Goal: Task Accomplishment & Management: Complete application form

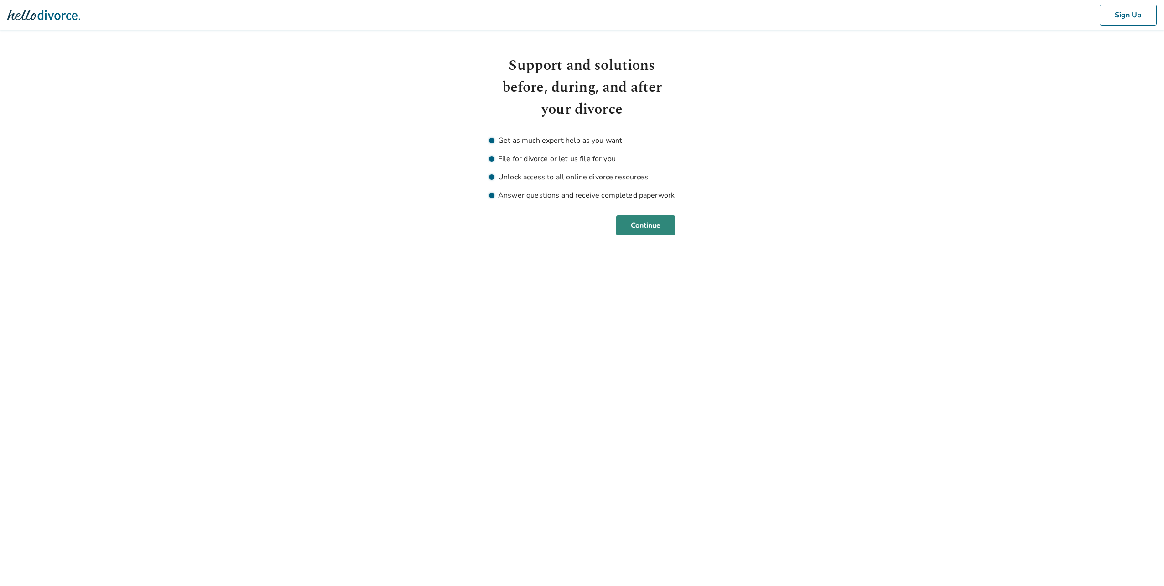
click at [634, 224] on button "Continue" at bounding box center [645, 225] width 59 height 20
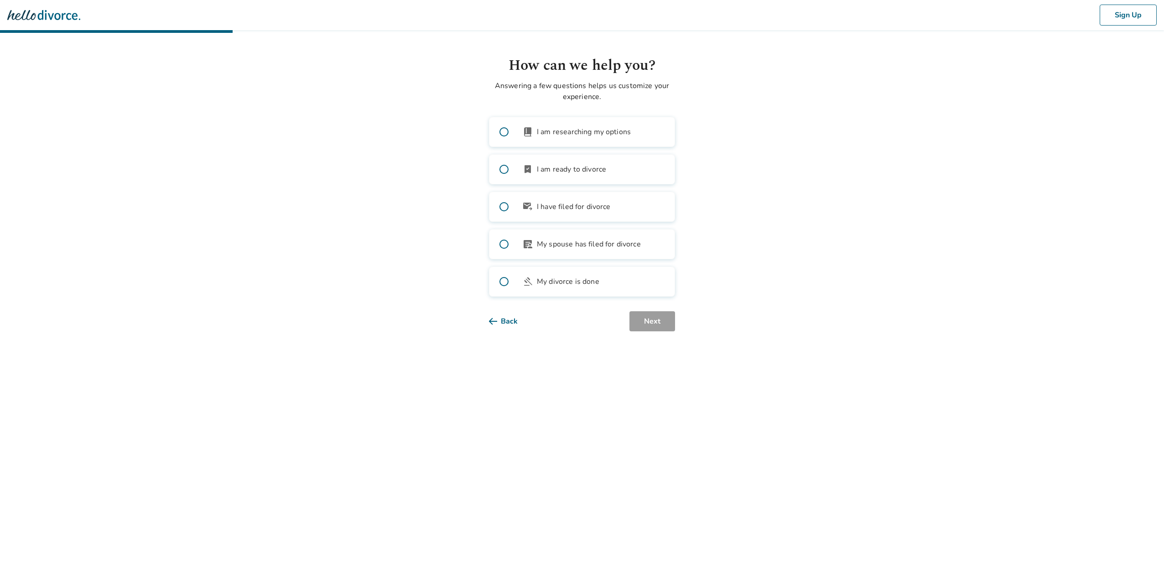
click at [581, 135] on span "I am researching my options" at bounding box center [584, 131] width 94 height 11
click at [567, 156] on div "book_2 I am researching my options bookmark_check I am ready to divorce outgoin…" at bounding box center [582, 207] width 186 height 180
drag, startPoint x: 569, startPoint y: 167, endPoint x: 566, endPoint y: 159, distance: 8.8
click at [566, 160] on label "bookmark_check I am ready to divorce" at bounding box center [582, 169] width 186 height 30
drag, startPoint x: 566, startPoint y: 159, endPoint x: 489, endPoint y: 170, distance: 76.9
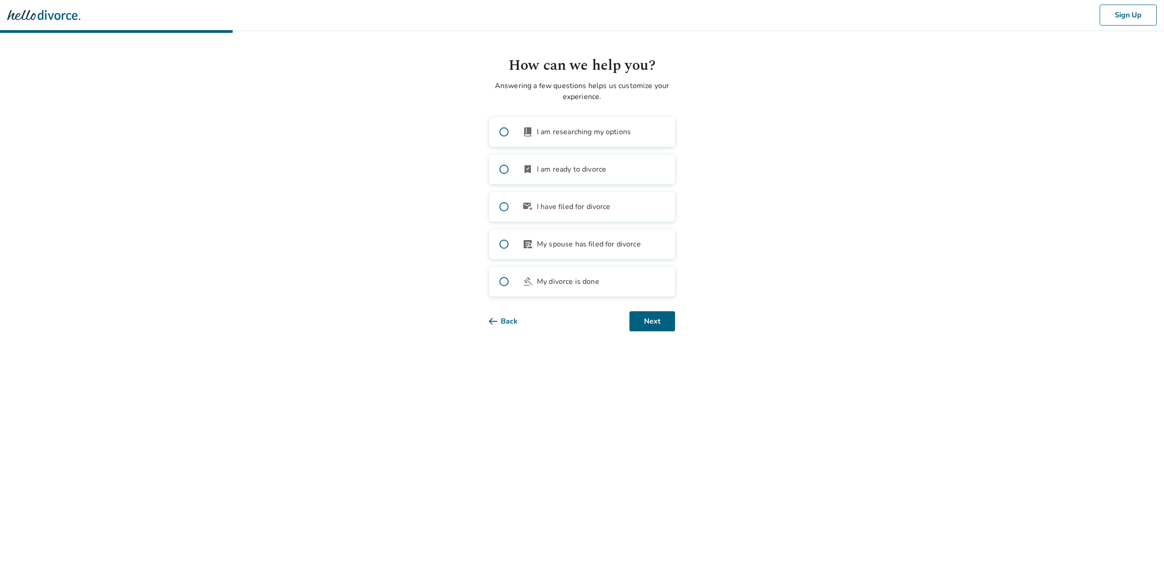
click at [489, 170] on div "How can we help you? Answering a few questions helps us customize your experien…" at bounding box center [582, 193] width 201 height 276
click at [499, 173] on span at bounding box center [503, 169] width 29 height 29
click at [507, 134] on span at bounding box center [503, 131] width 29 height 29
click at [648, 321] on button "Next" at bounding box center [652, 321] width 46 height 20
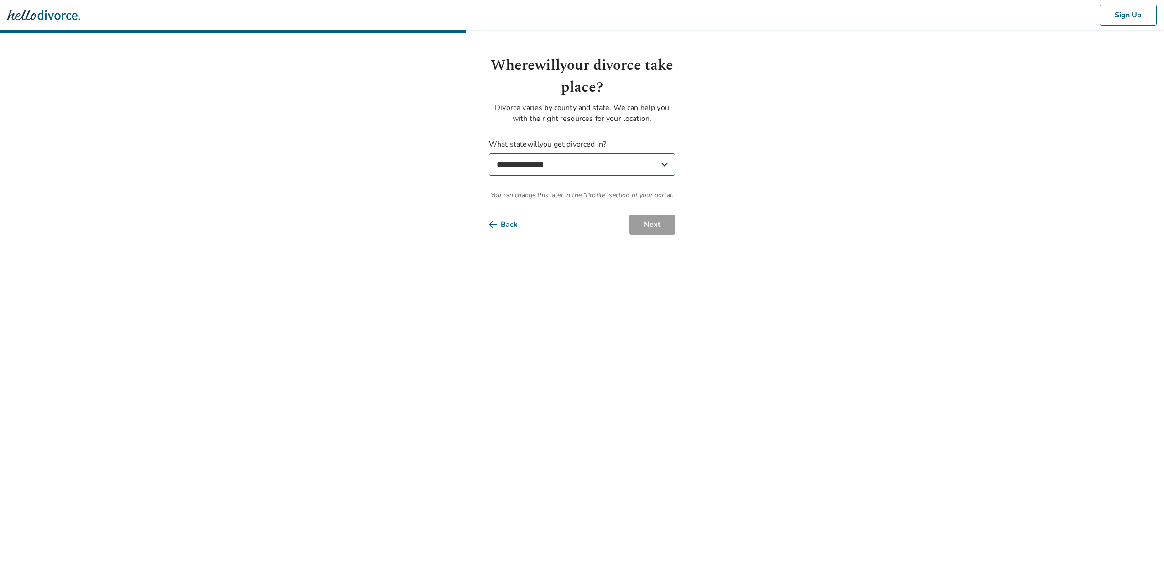
click at [576, 162] on select "**********" at bounding box center [582, 164] width 186 height 22
select select "**"
click at [489, 153] on select "**********" at bounding box center [582, 164] width 186 height 22
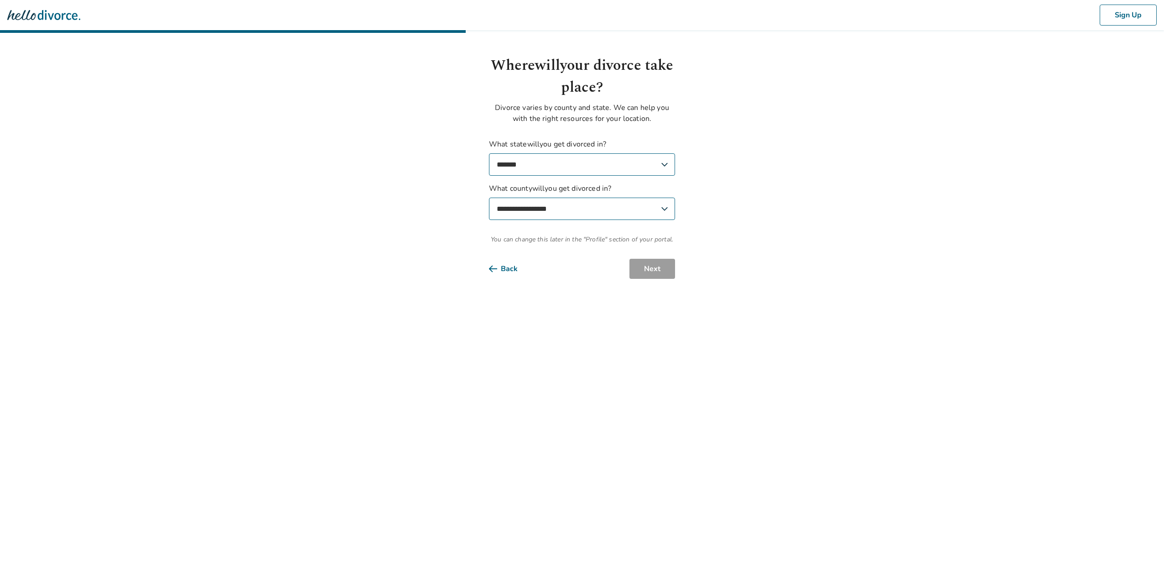
click at [569, 211] on select "**********" at bounding box center [582, 209] width 186 height 22
select select "*******"
click at [489, 198] on select "**********" at bounding box center [582, 209] width 186 height 22
click at [654, 269] on button "Next" at bounding box center [652, 269] width 46 height 20
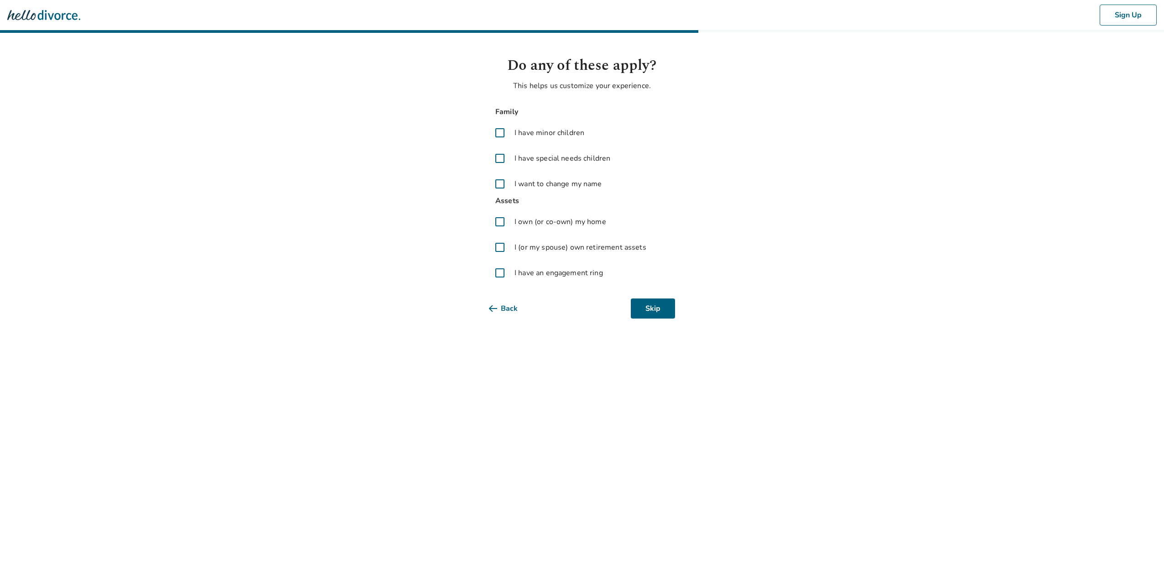
click at [497, 223] on span at bounding box center [500, 222] width 22 height 22
click at [499, 249] on span at bounding box center [500, 247] width 22 height 22
click at [500, 271] on span at bounding box center [500, 273] width 22 height 22
click at [499, 270] on span at bounding box center [500, 273] width 22 height 22
click at [499, 272] on span at bounding box center [500, 273] width 22 height 22
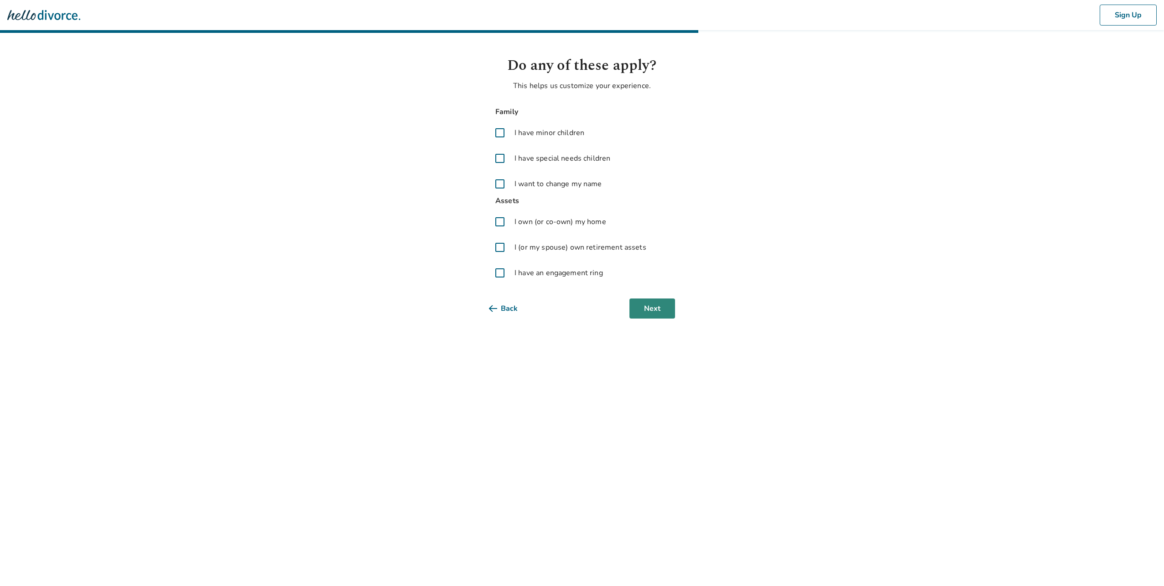
click at [667, 304] on button "Next" at bounding box center [652, 308] width 46 height 20
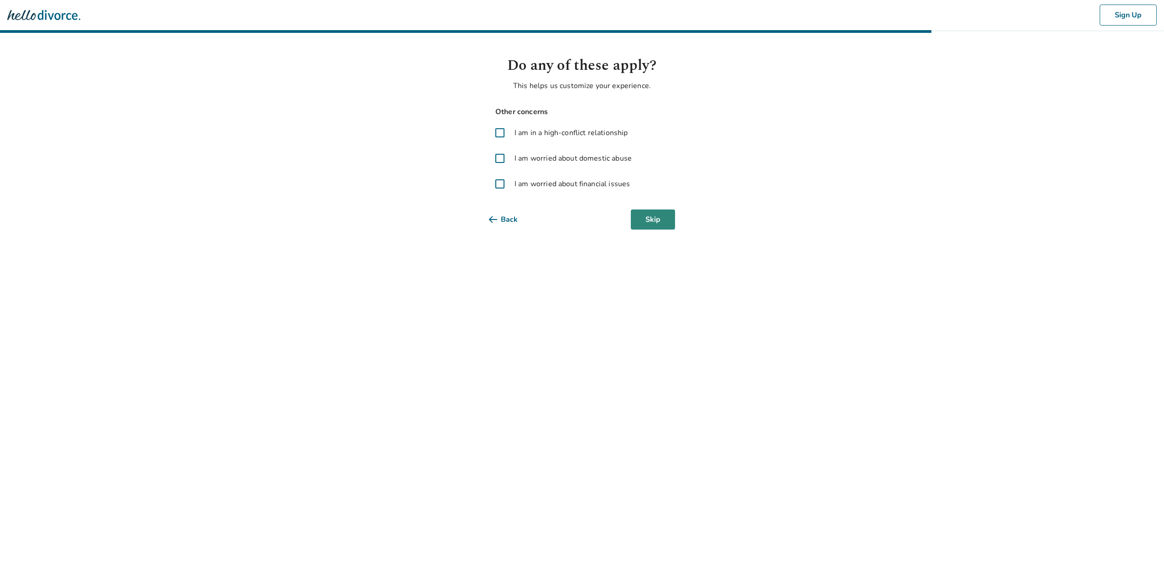
click at [661, 222] on button "Skip" at bounding box center [653, 219] width 44 height 20
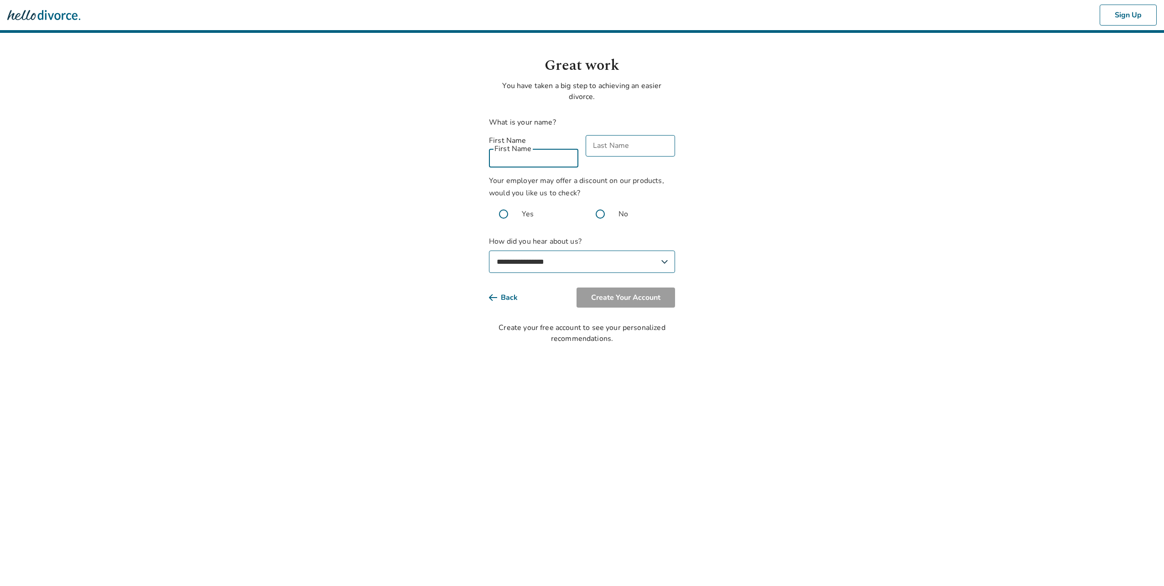
click at [516, 147] on input "First Name" at bounding box center [533, 156] width 89 height 21
type input "*******"
click at [598, 206] on span at bounding box center [600, 213] width 29 height 29
click at [552, 254] on select "**********" at bounding box center [582, 261] width 186 height 22
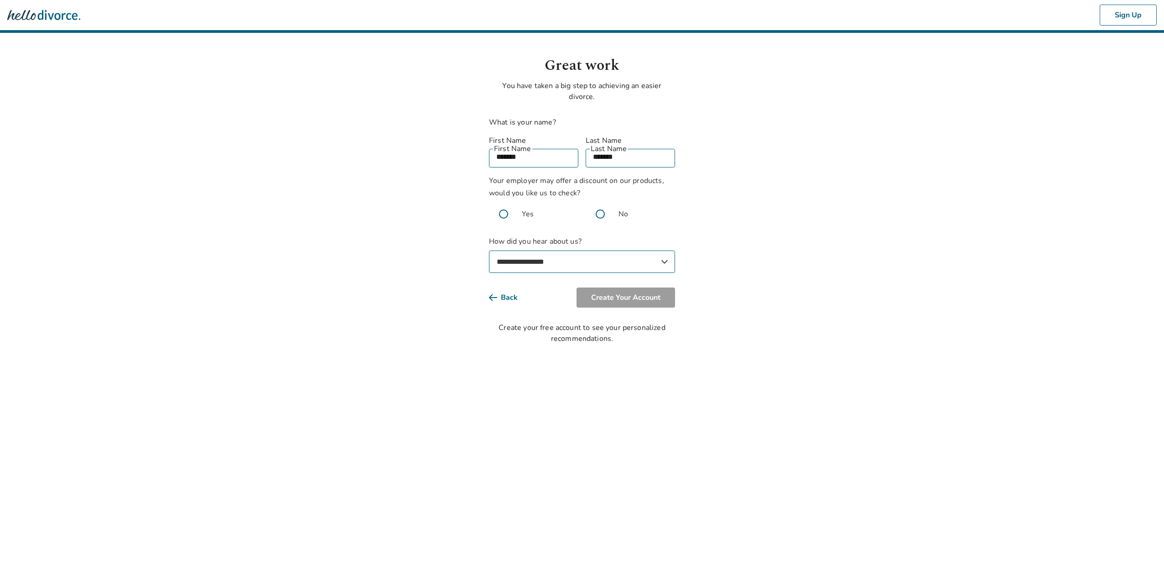
select select "**********"
click at [489, 250] on select "**********" at bounding box center [582, 261] width 186 height 22
click at [625, 289] on button "Create Your Account" at bounding box center [626, 297] width 99 height 20
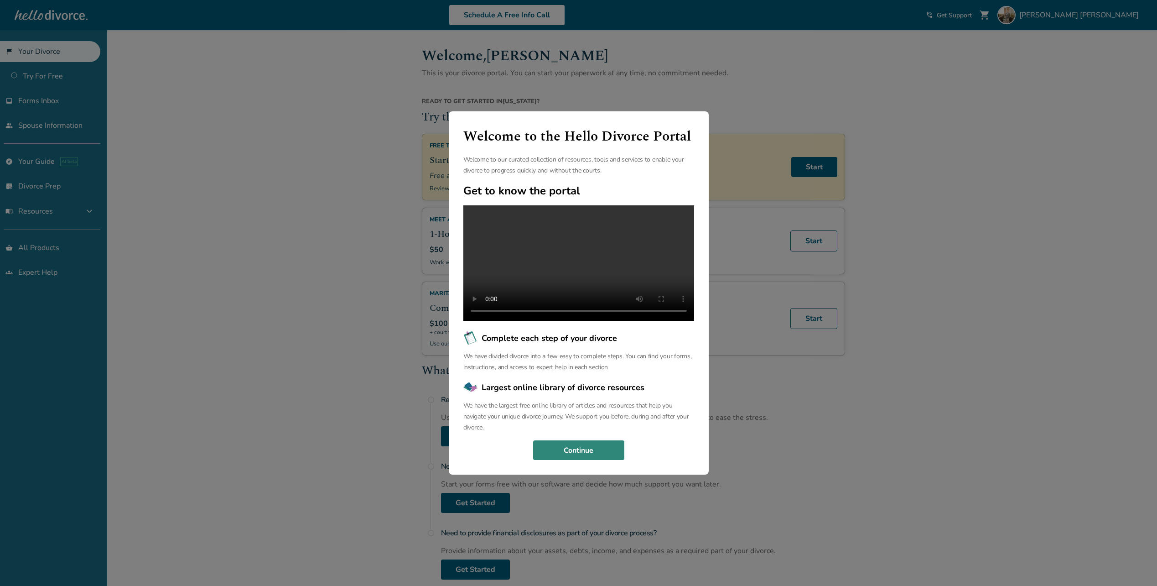
click at [569, 459] on button "Continue" at bounding box center [578, 450] width 91 height 20
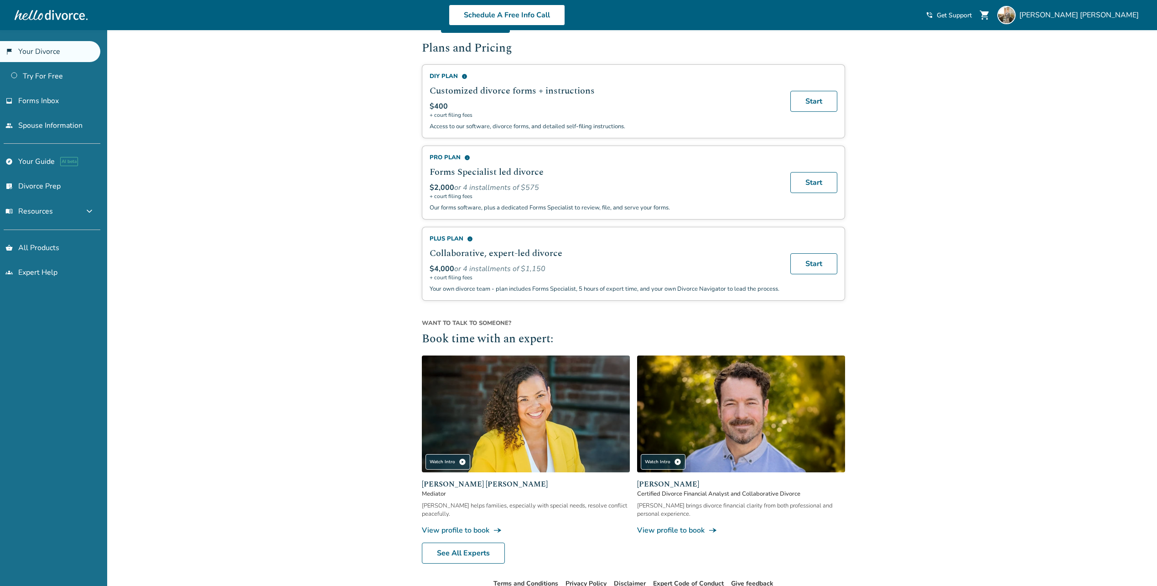
scroll to position [547, 0]
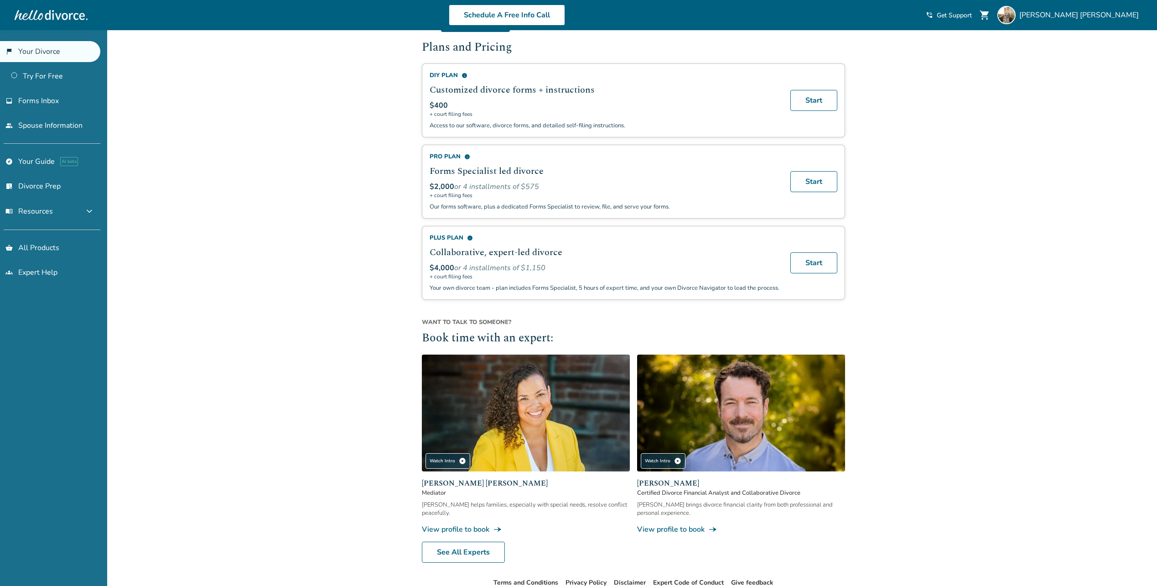
click at [463, 74] on span "info" at bounding box center [465, 76] width 6 height 6
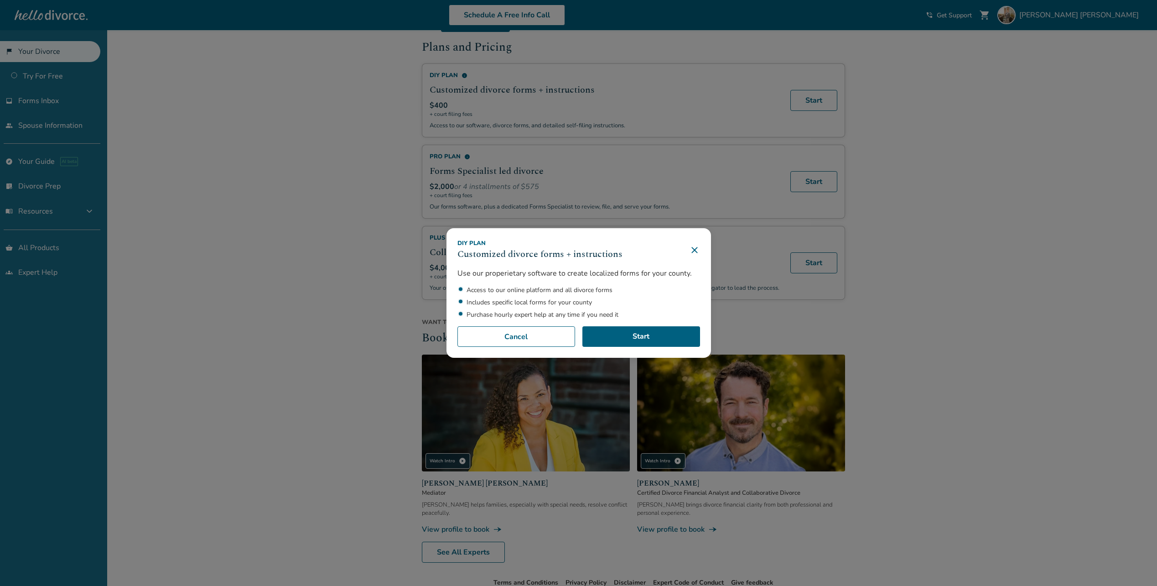
click at [700, 245] on icon at bounding box center [694, 249] width 11 height 11
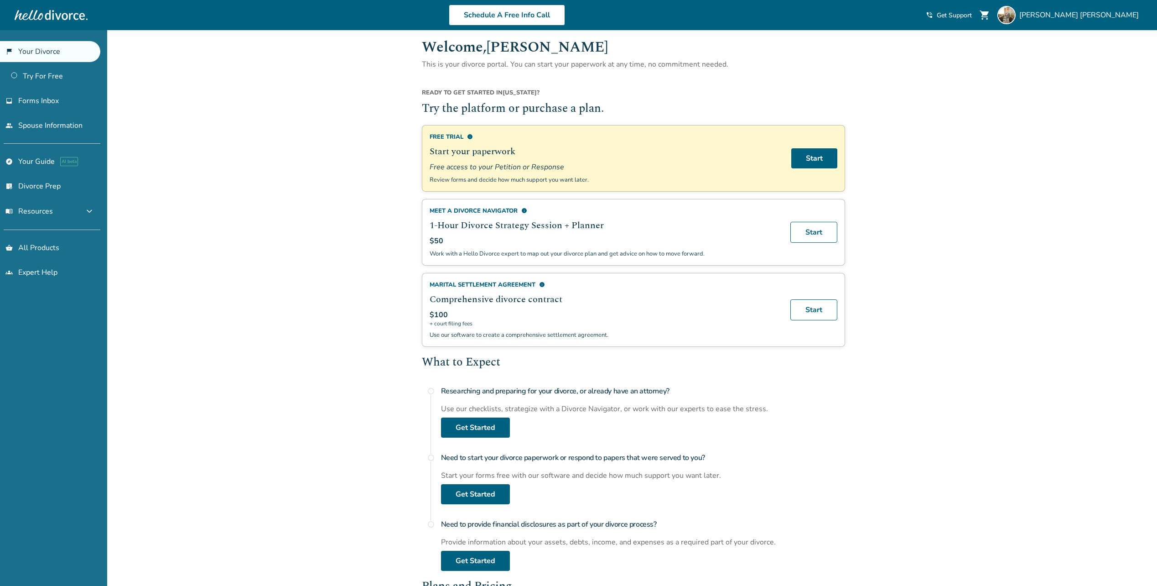
scroll to position [0, 0]
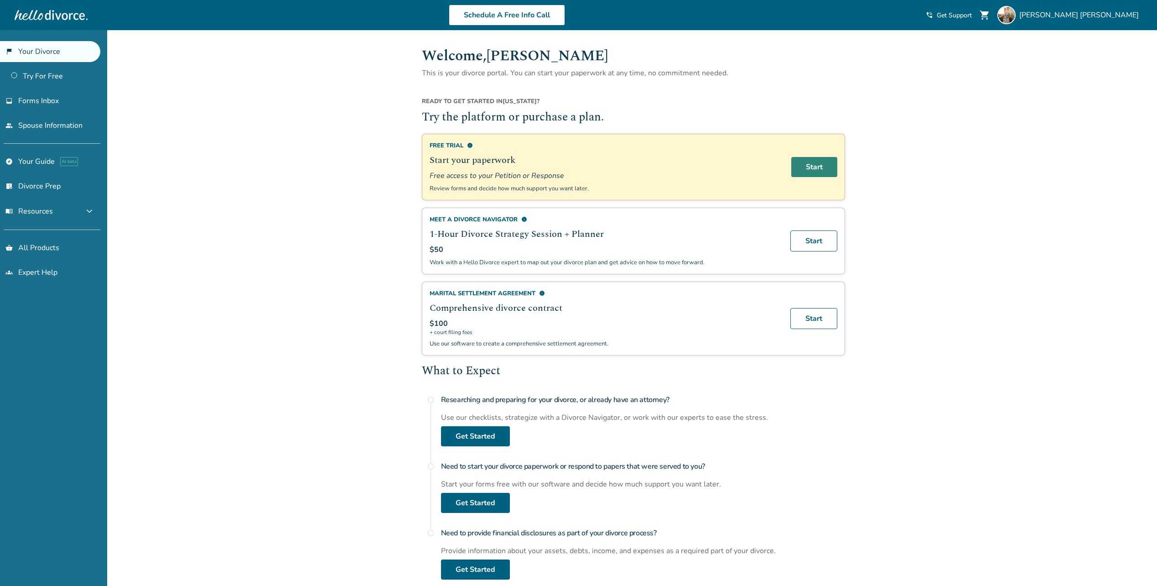
click at [821, 169] on link "Start" at bounding box center [814, 167] width 46 height 20
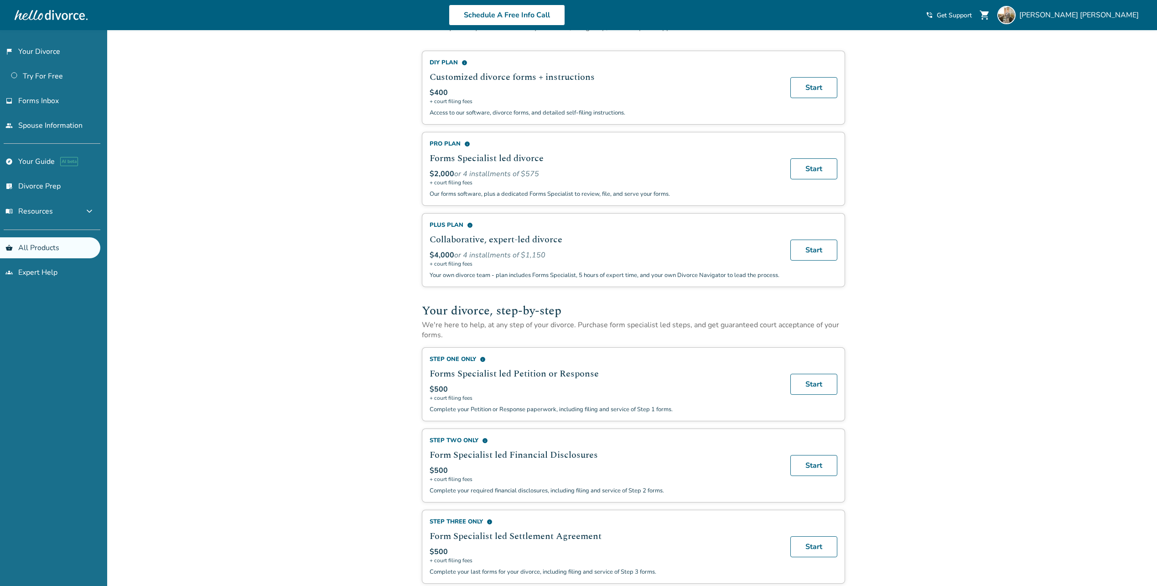
scroll to position [46, 0]
click at [465, 61] on span "info" at bounding box center [465, 62] width 6 height 6
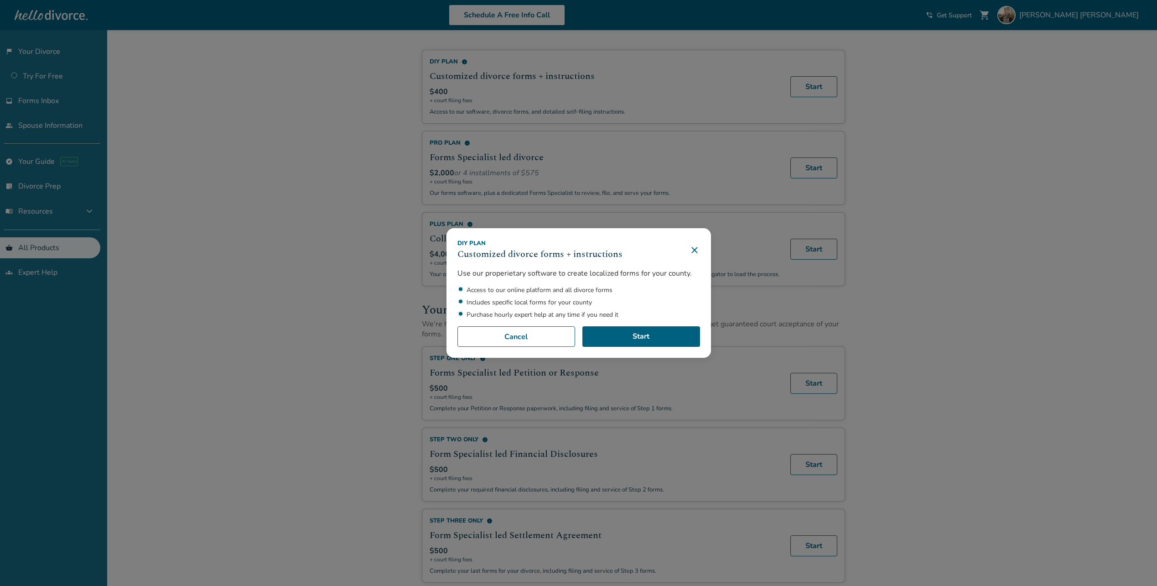
click at [695, 247] on icon at bounding box center [695, 250] width 6 height 6
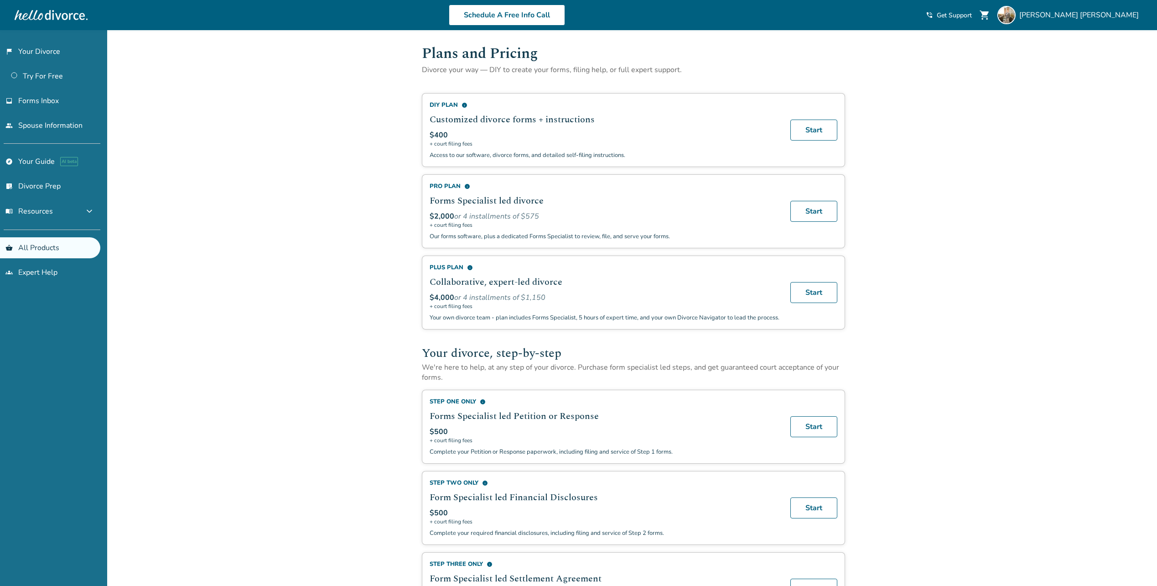
scroll to position [0, 0]
click at [465, 188] on span "info" at bounding box center [467, 189] width 6 height 6
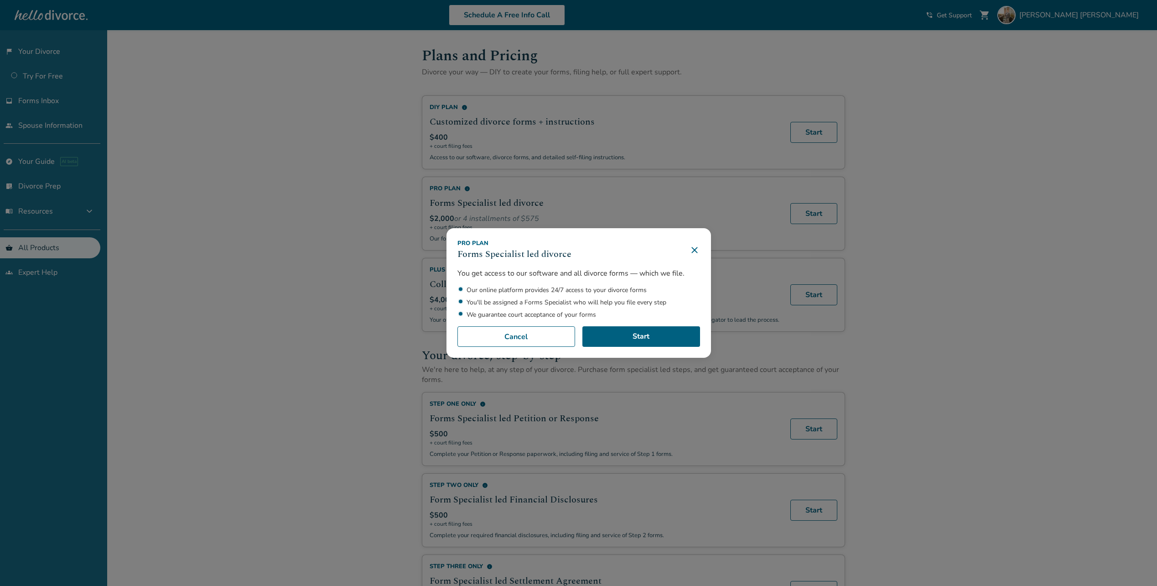
click at [695, 250] on icon at bounding box center [694, 249] width 11 height 11
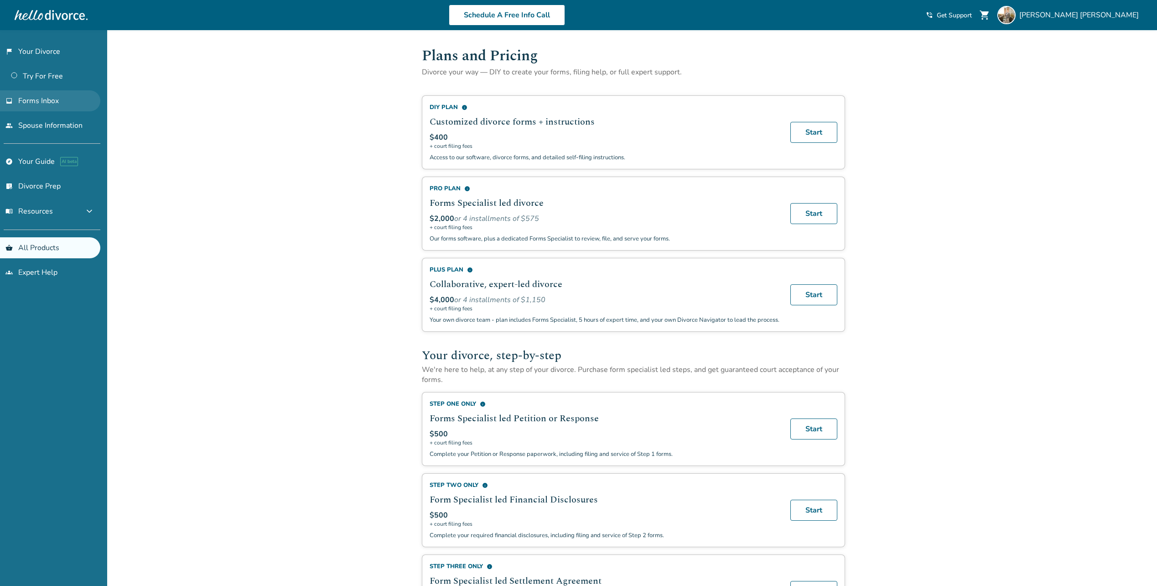
click at [41, 98] on span "Forms Inbox" at bounding box center [38, 101] width 41 height 10
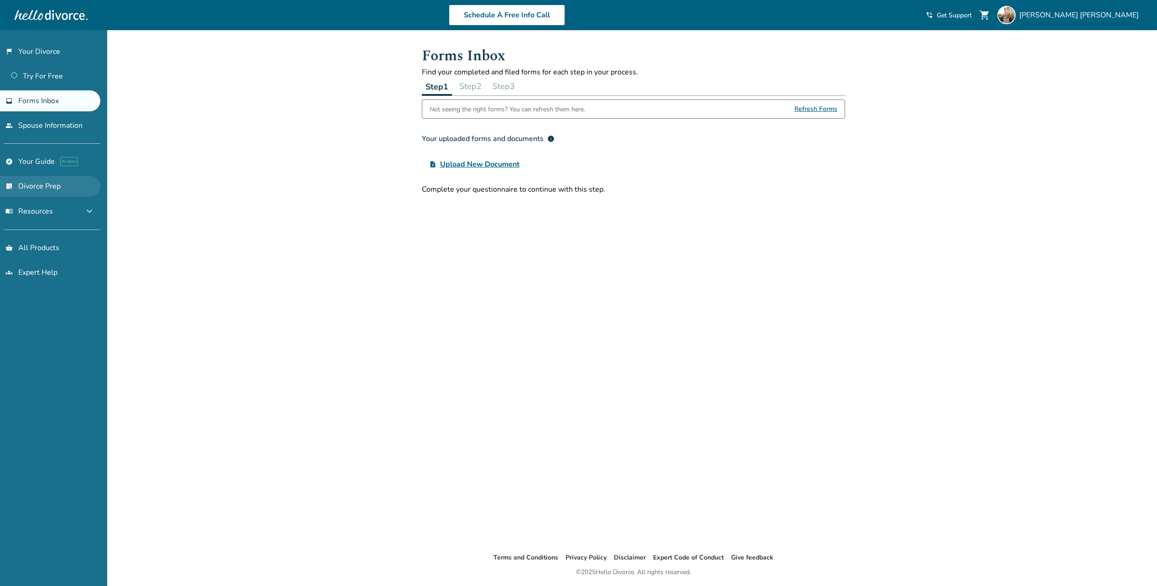
click at [58, 188] on link "list_alt_check Divorce Prep" at bounding box center [50, 186] width 100 height 21
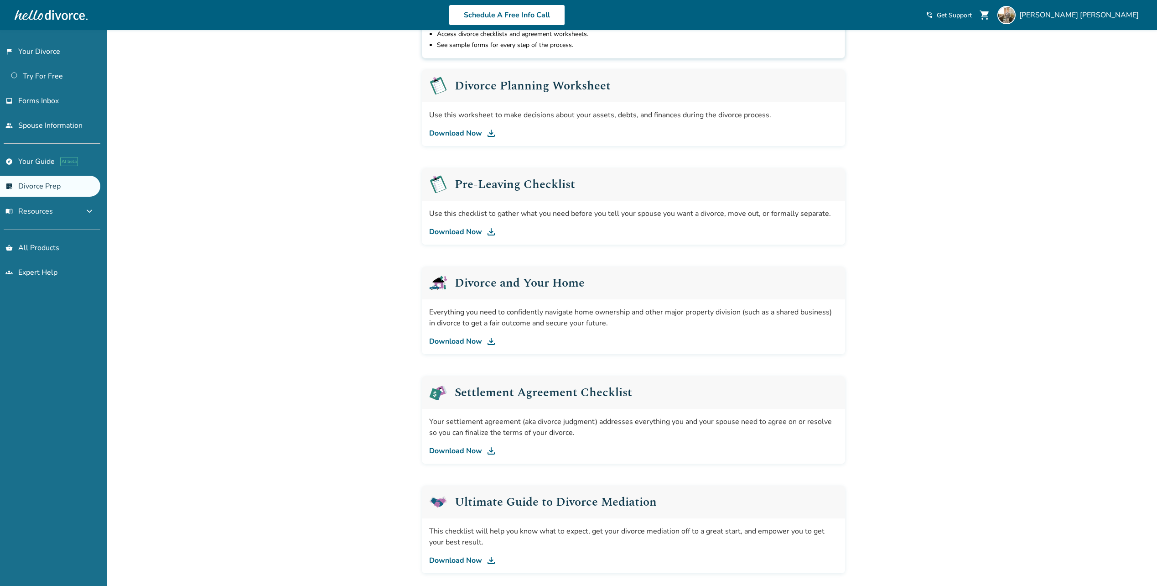
scroll to position [46, 0]
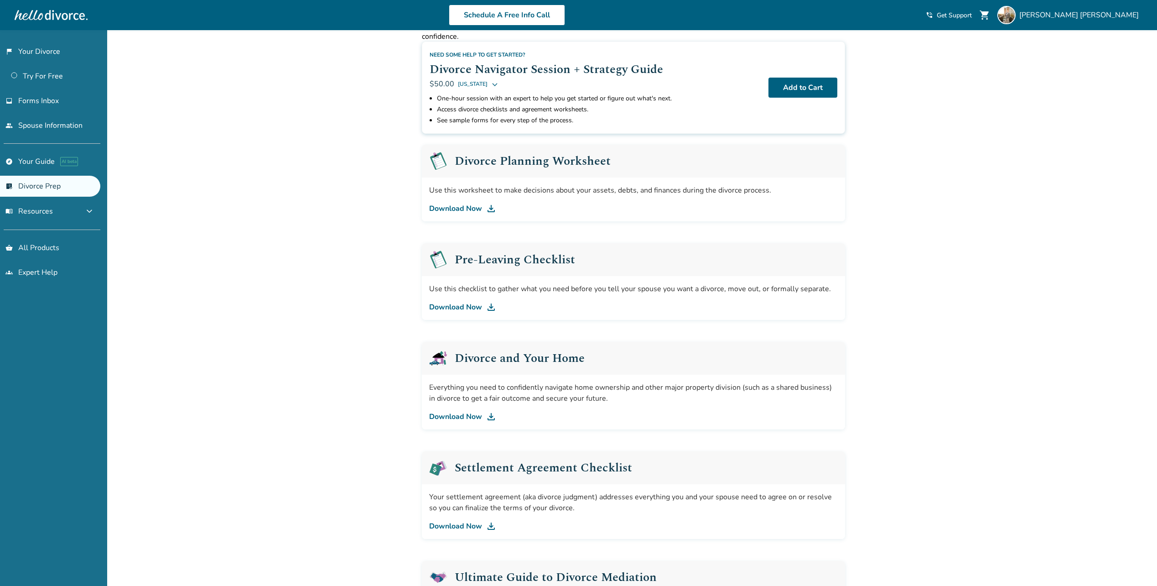
click at [486, 306] on img at bounding box center [491, 307] width 11 height 11
click at [473, 203] on link "Download Now" at bounding box center [633, 208] width 409 height 11
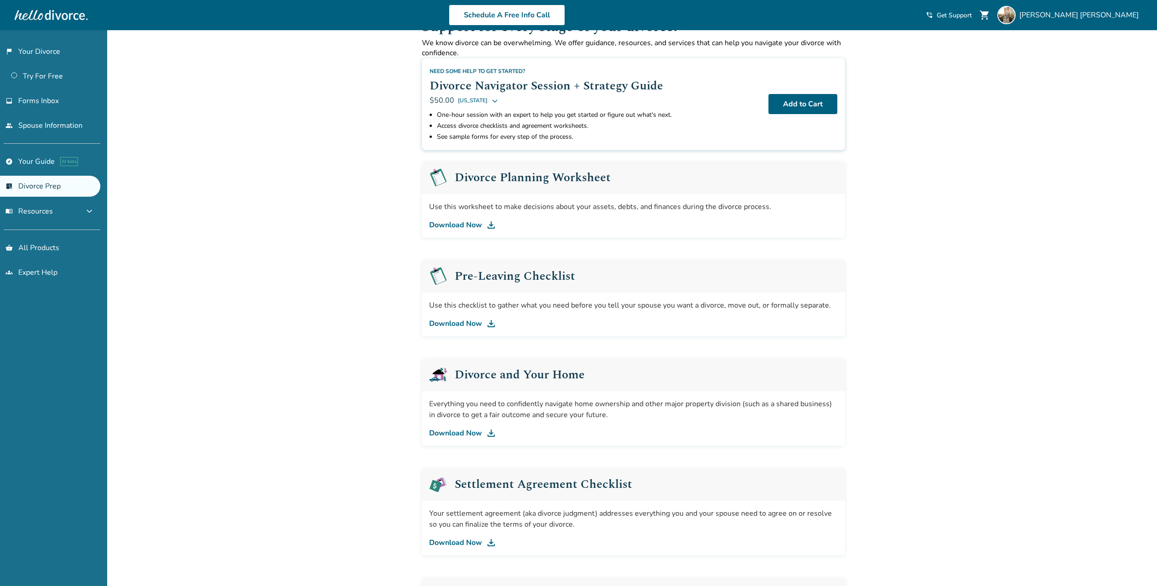
scroll to position [0, 0]
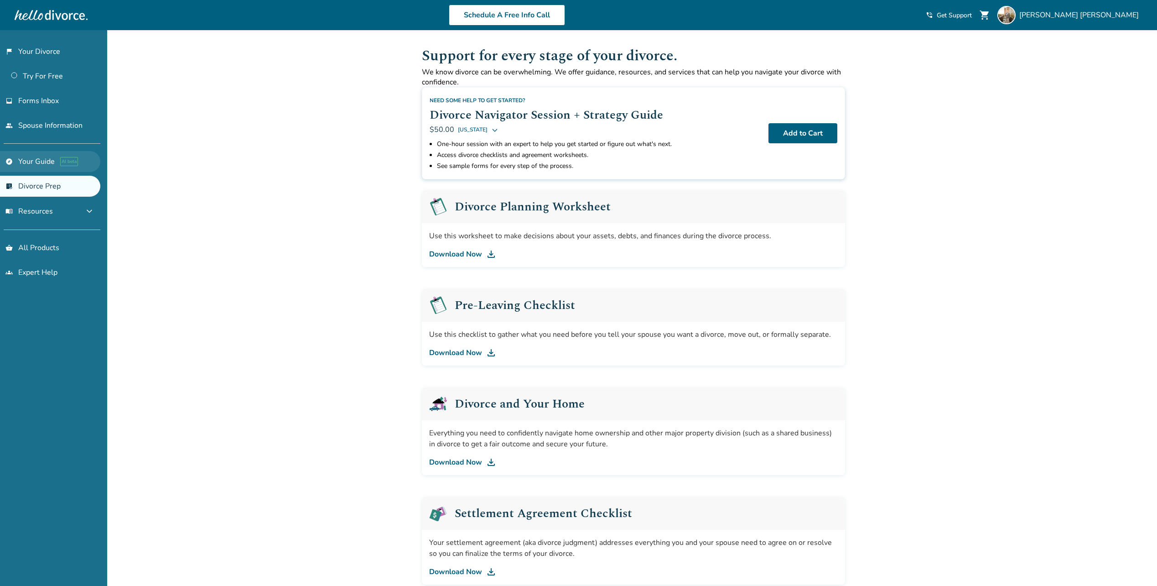
click at [33, 164] on link "explore Your Guide AI beta" at bounding box center [50, 161] width 100 height 21
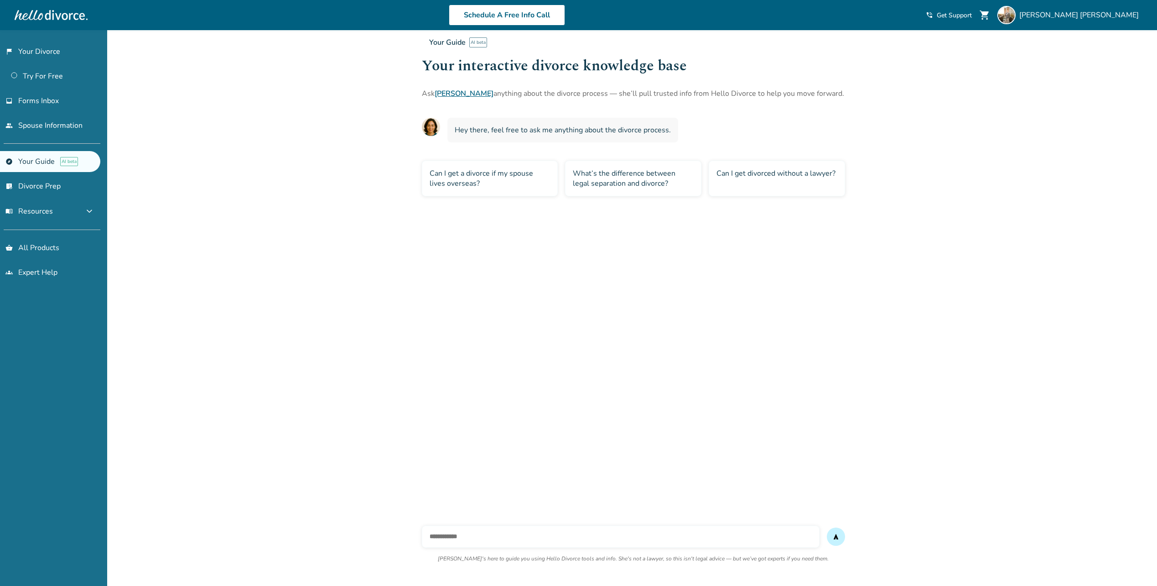
click at [613, 177] on div "What’s the difference between legal separation and divorce?" at bounding box center [633, 179] width 136 height 36
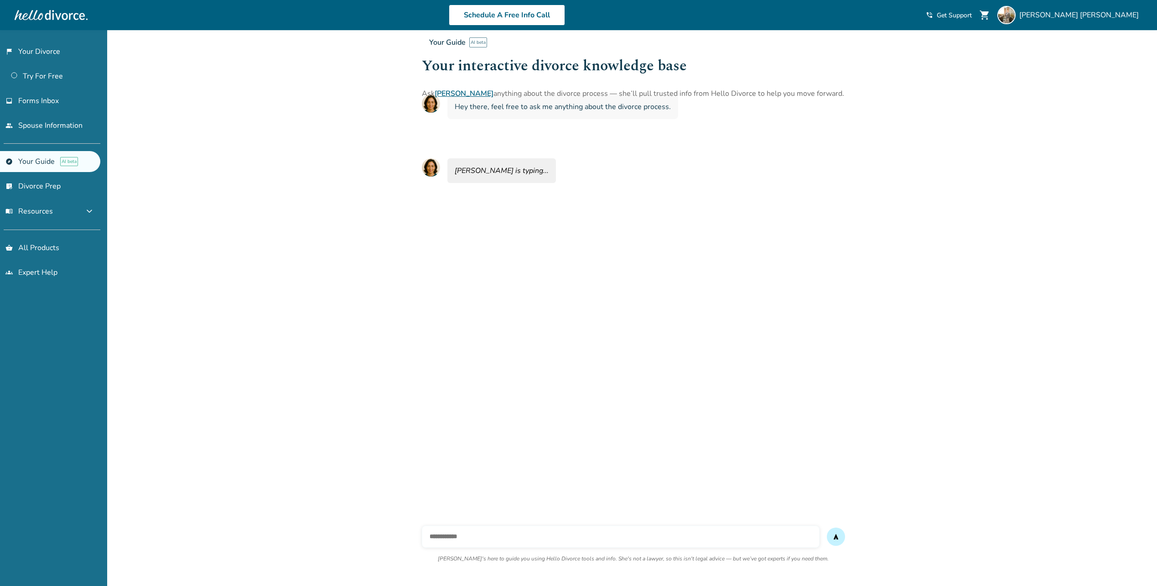
scroll to position [30, 0]
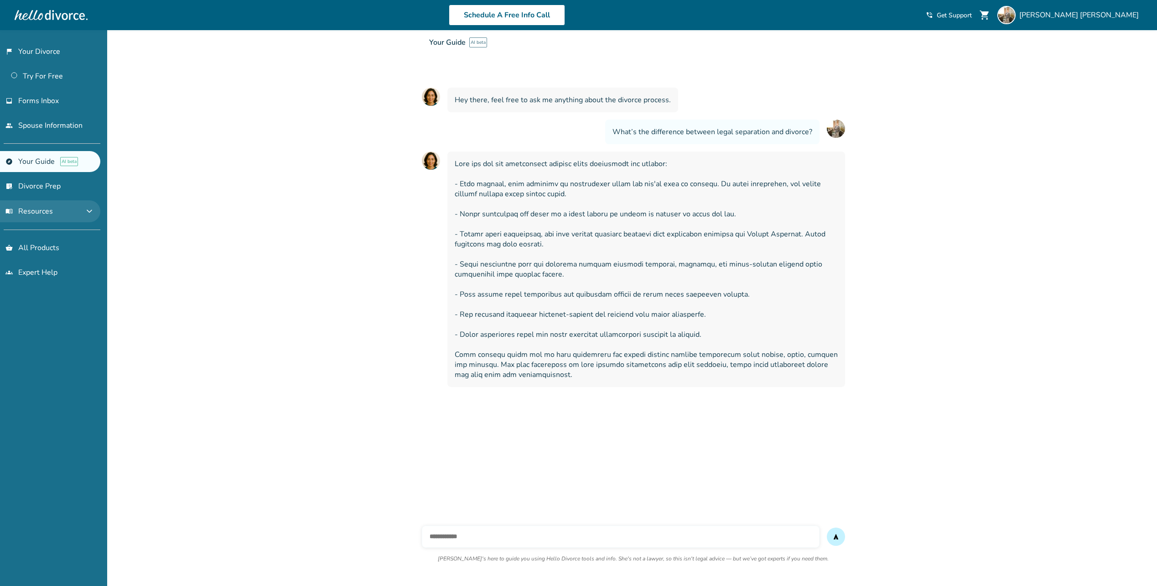
click at [39, 216] on button "menu_book Resources expand_more" at bounding box center [50, 211] width 100 height 22
click at [39, 47] on link "flag_2 Your Divorce" at bounding box center [50, 51] width 100 height 21
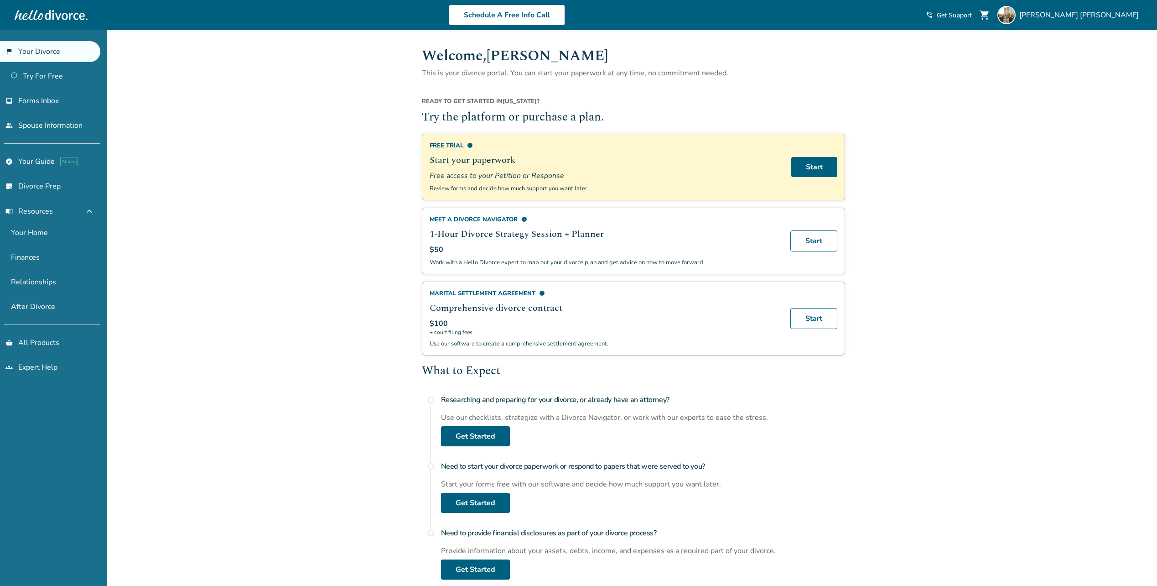
drag, startPoint x: 511, startPoint y: 166, endPoint x: 483, endPoint y: 161, distance: 28.9
click at [511, 166] on h2 "Start your paperwork" at bounding box center [605, 160] width 351 height 14
click at [449, 156] on h2 "Start your paperwork" at bounding box center [605, 160] width 351 height 14
click at [446, 141] on div "Free Trial info" at bounding box center [605, 145] width 351 height 8
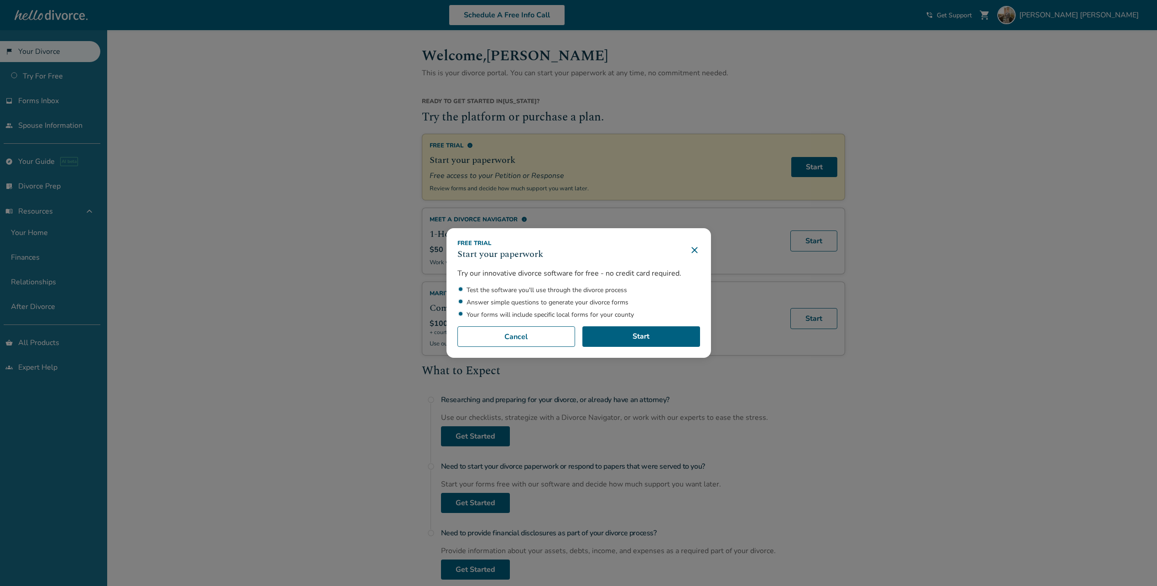
click at [694, 248] on icon at bounding box center [694, 249] width 11 height 11
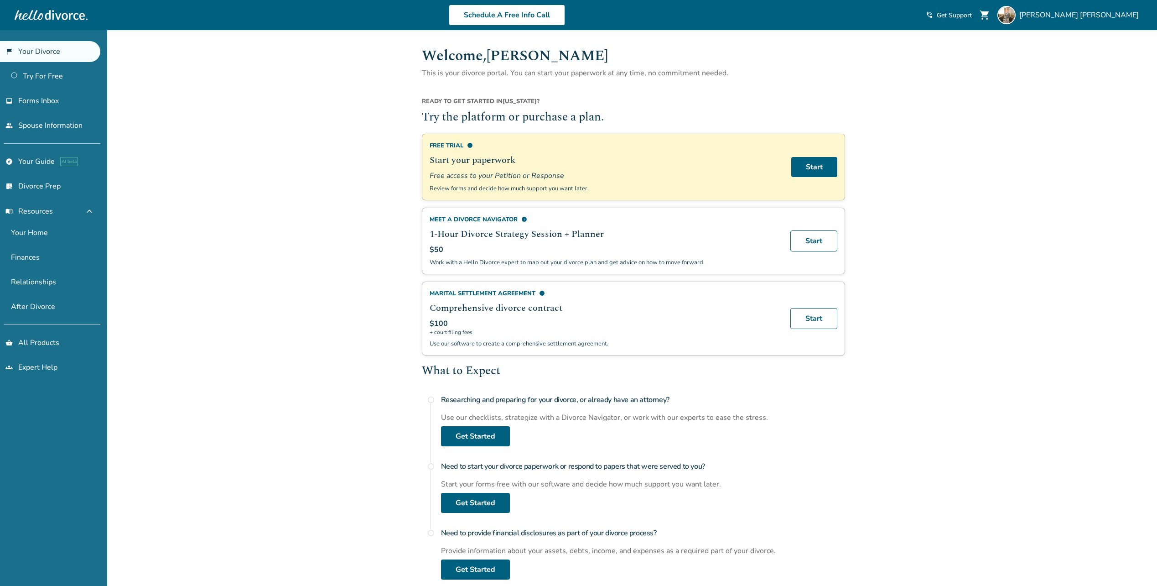
click at [72, 55] on link "flag_2 Your Divorce" at bounding box center [50, 51] width 100 height 21
click at [62, 97] on link "inbox Forms Inbox" at bounding box center [50, 100] width 100 height 21
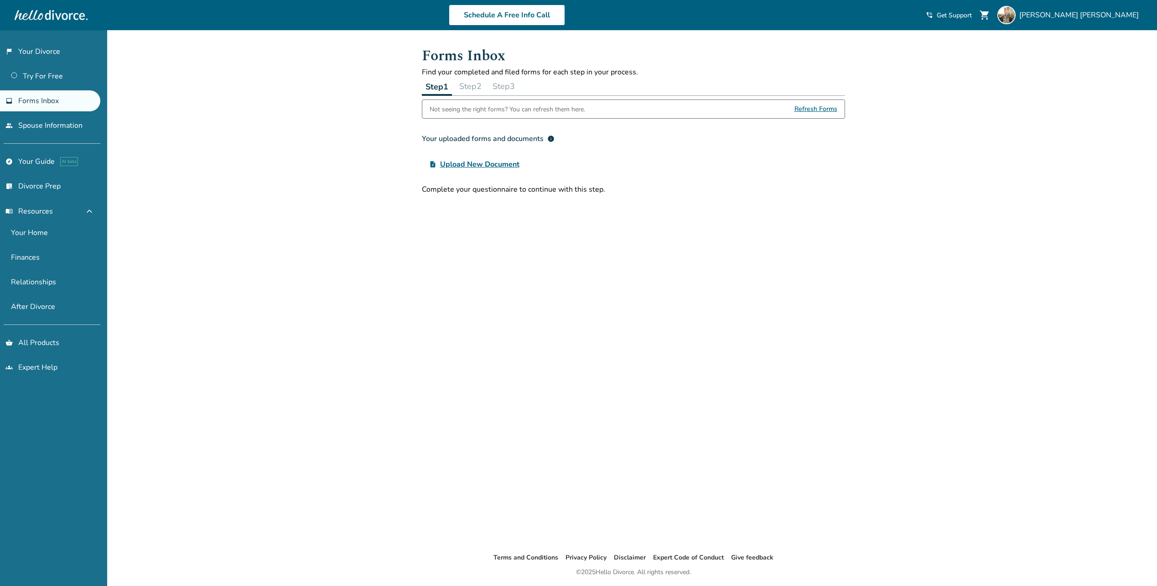
click at [473, 85] on button "Step 2" at bounding box center [471, 86] width 30 height 18
click at [435, 88] on button "Step 1" at bounding box center [437, 86] width 30 height 18
click at [1093, 21] on div "Grayson Padgett" at bounding box center [1070, 15] width 145 height 18
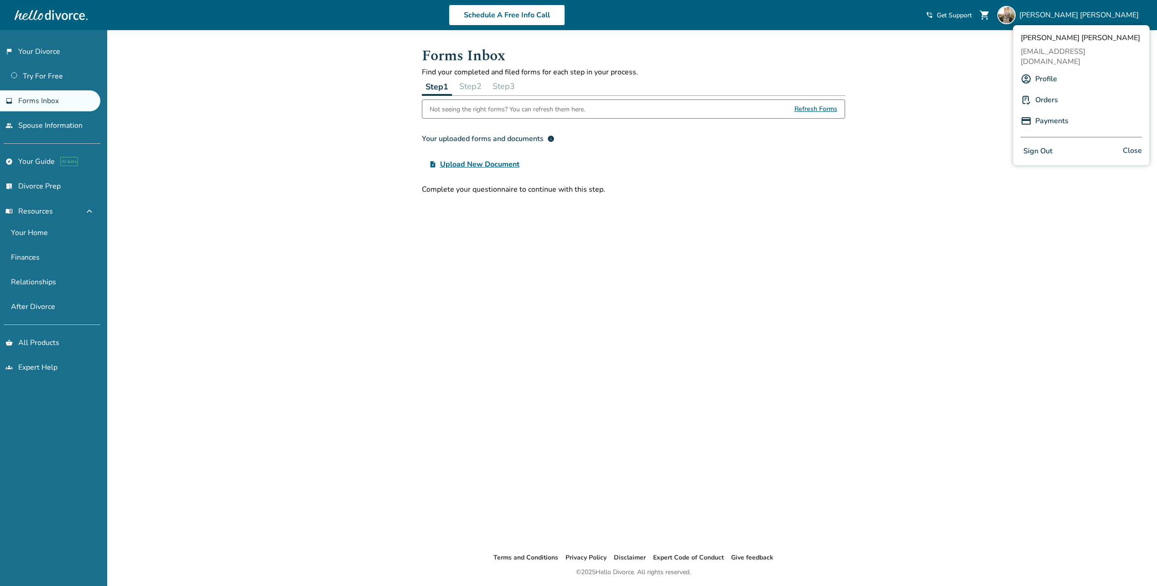
click at [1050, 70] on link "Profile" at bounding box center [1046, 78] width 22 height 17
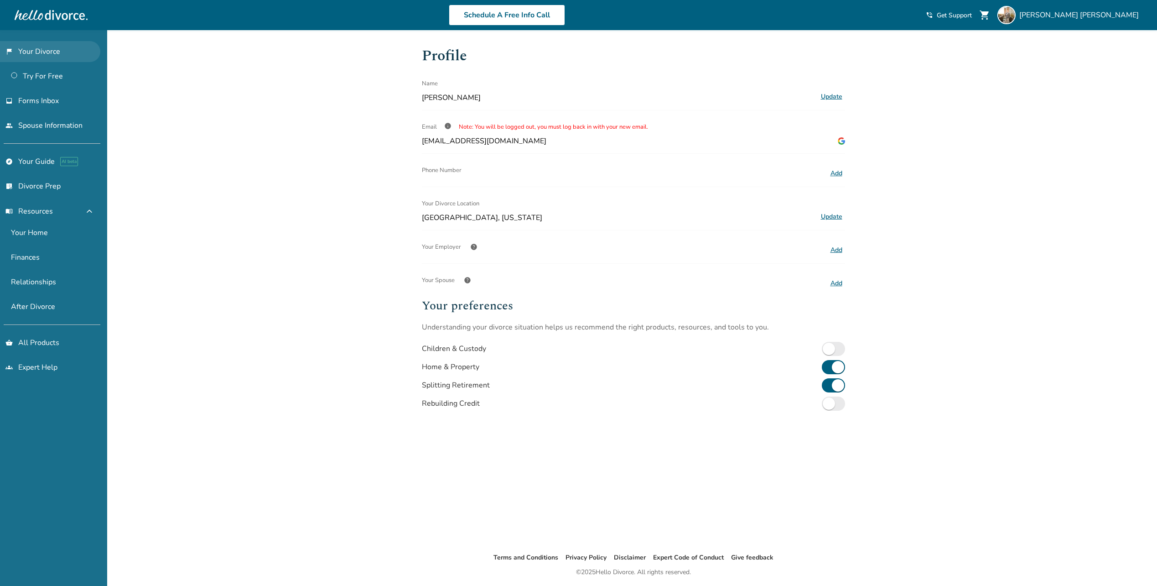
click at [47, 58] on link "flag_2 Your Divorce" at bounding box center [50, 51] width 100 height 21
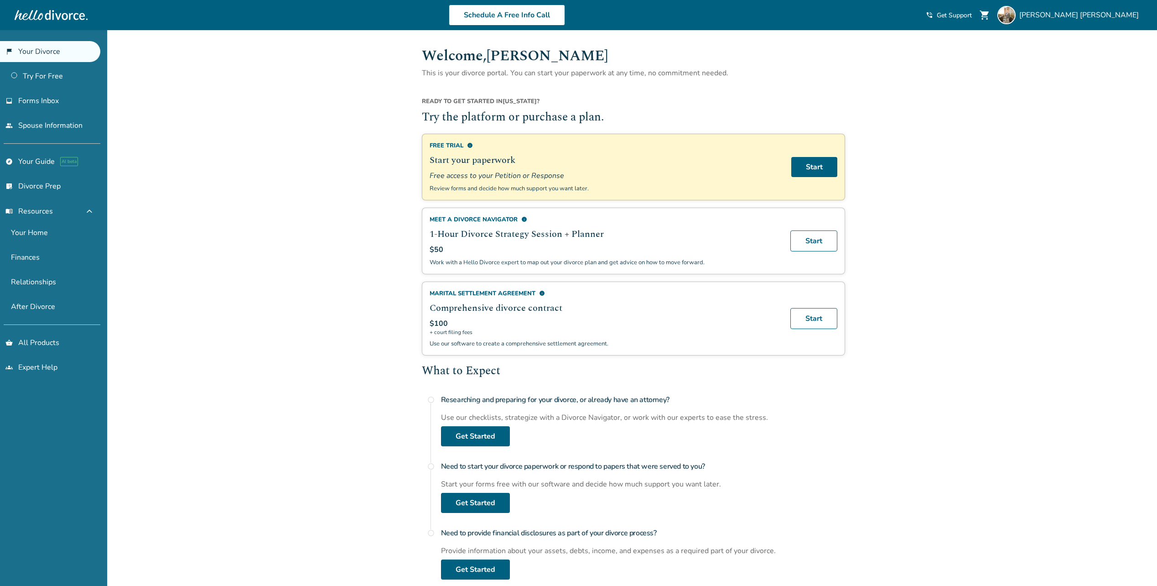
click at [52, 10] on div at bounding box center [51, 15] width 73 height 18
